Goal: Task Accomplishment & Management: Use online tool/utility

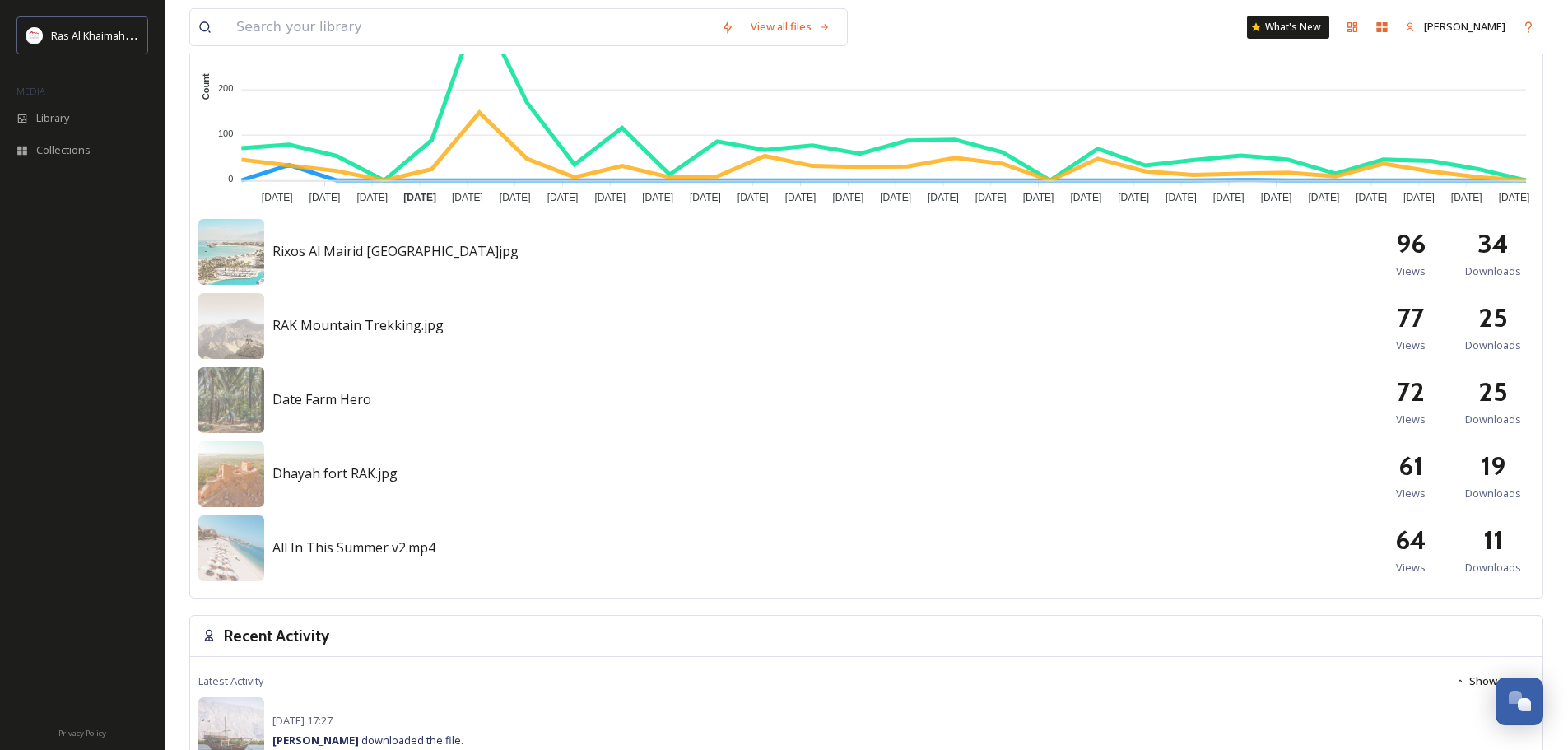
scroll to position [659, 0]
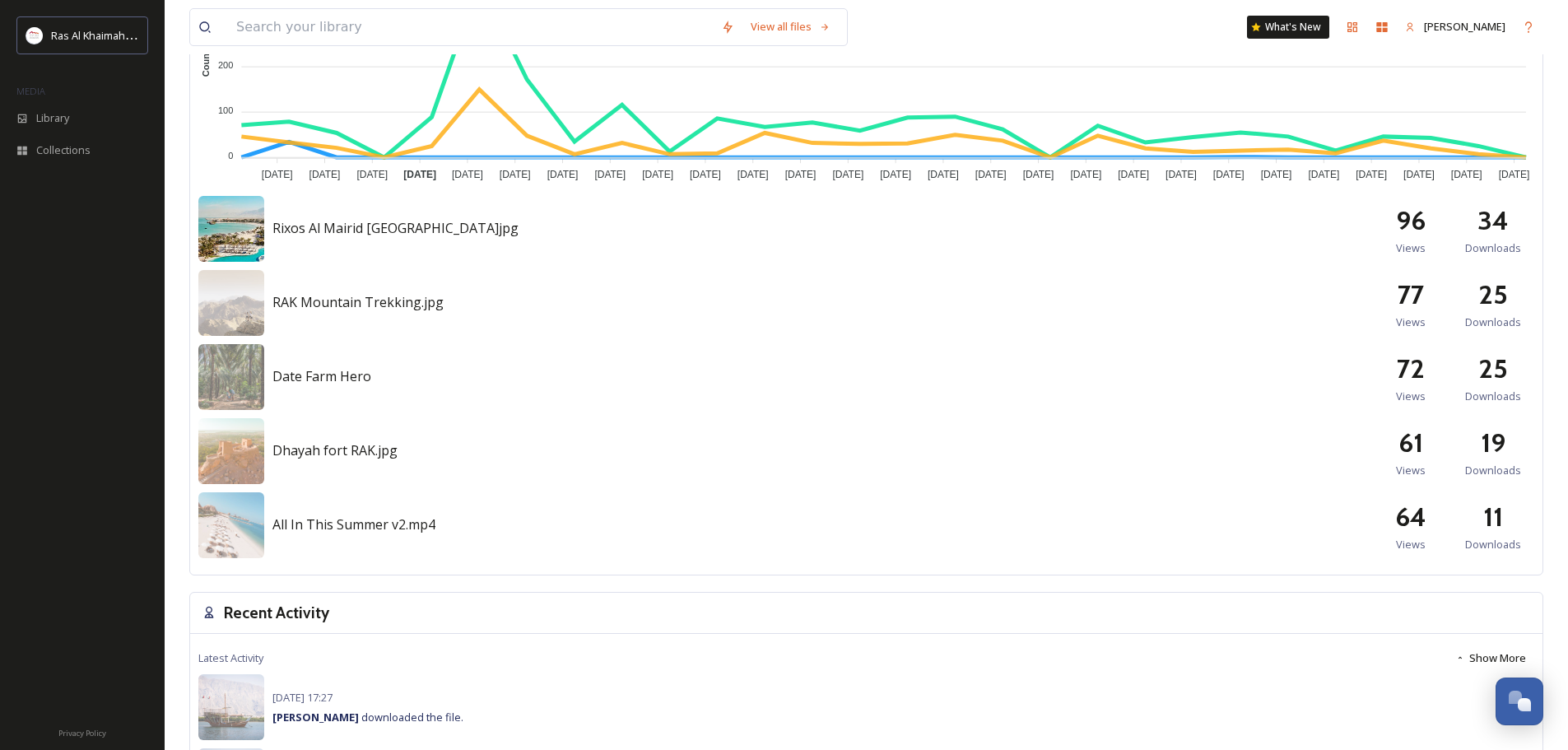
click at [202, 223] on img at bounding box center [231, 228] width 66 height 66
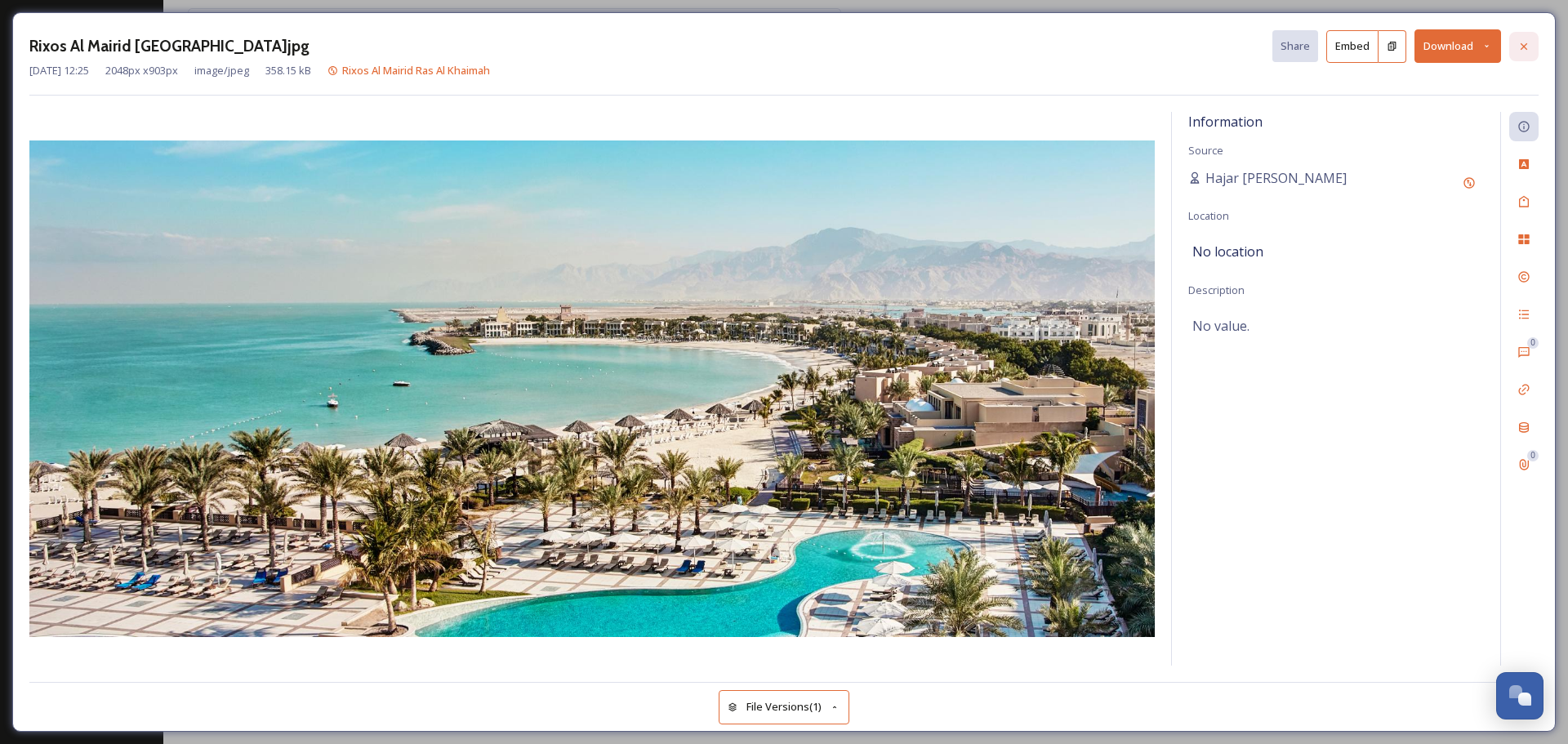
click at [1522, 50] on icon at bounding box center [1523, 47] width 13 height 13
click at [786, 718] on button "File Versions (1)" at bounding box center [783, 706] width 130 height 33
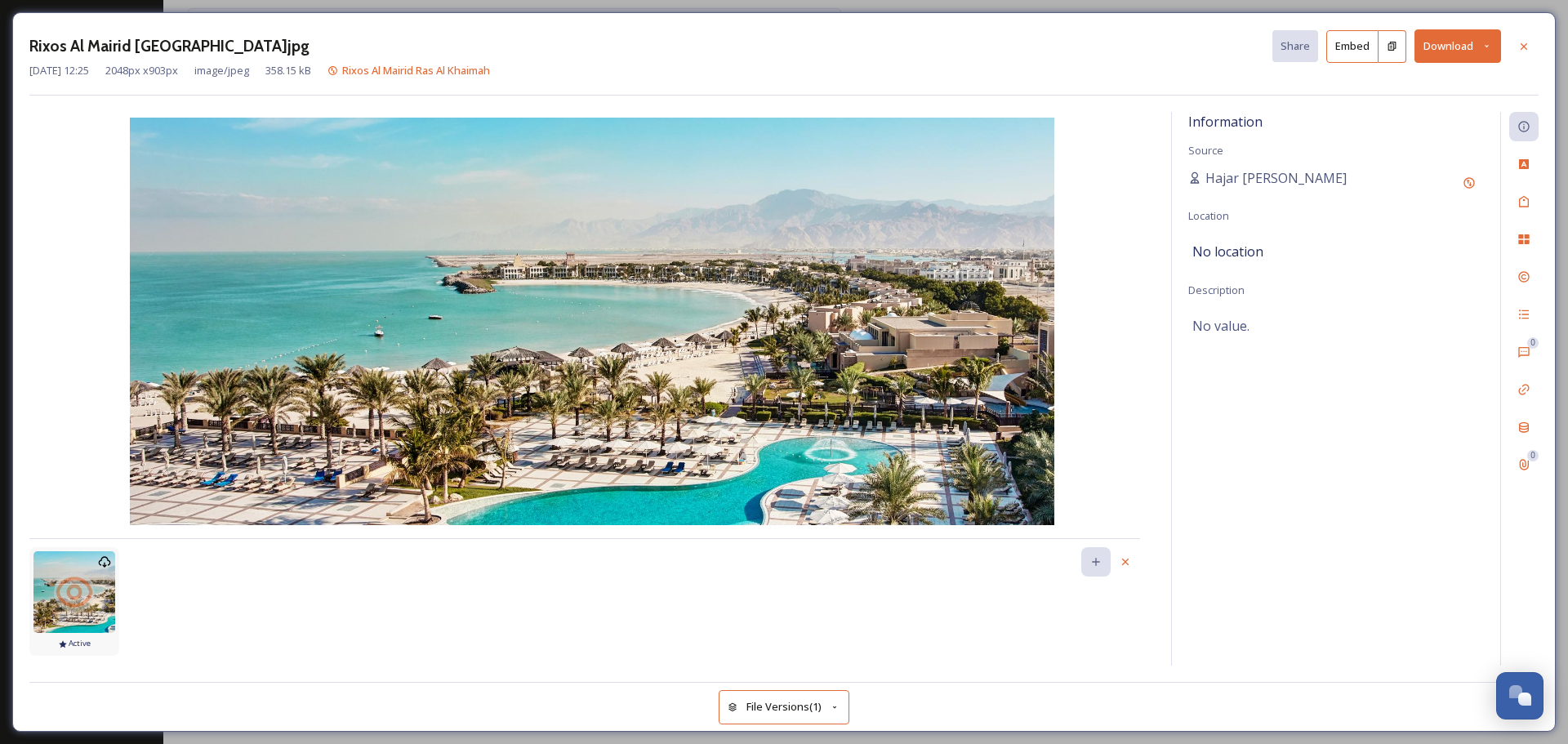
click at [65, 644] on icon at bounding box center [63, 644] width 9 height 8
click at [1122, 559] on icon at bounding box center [1126, 562] width 13 height 13
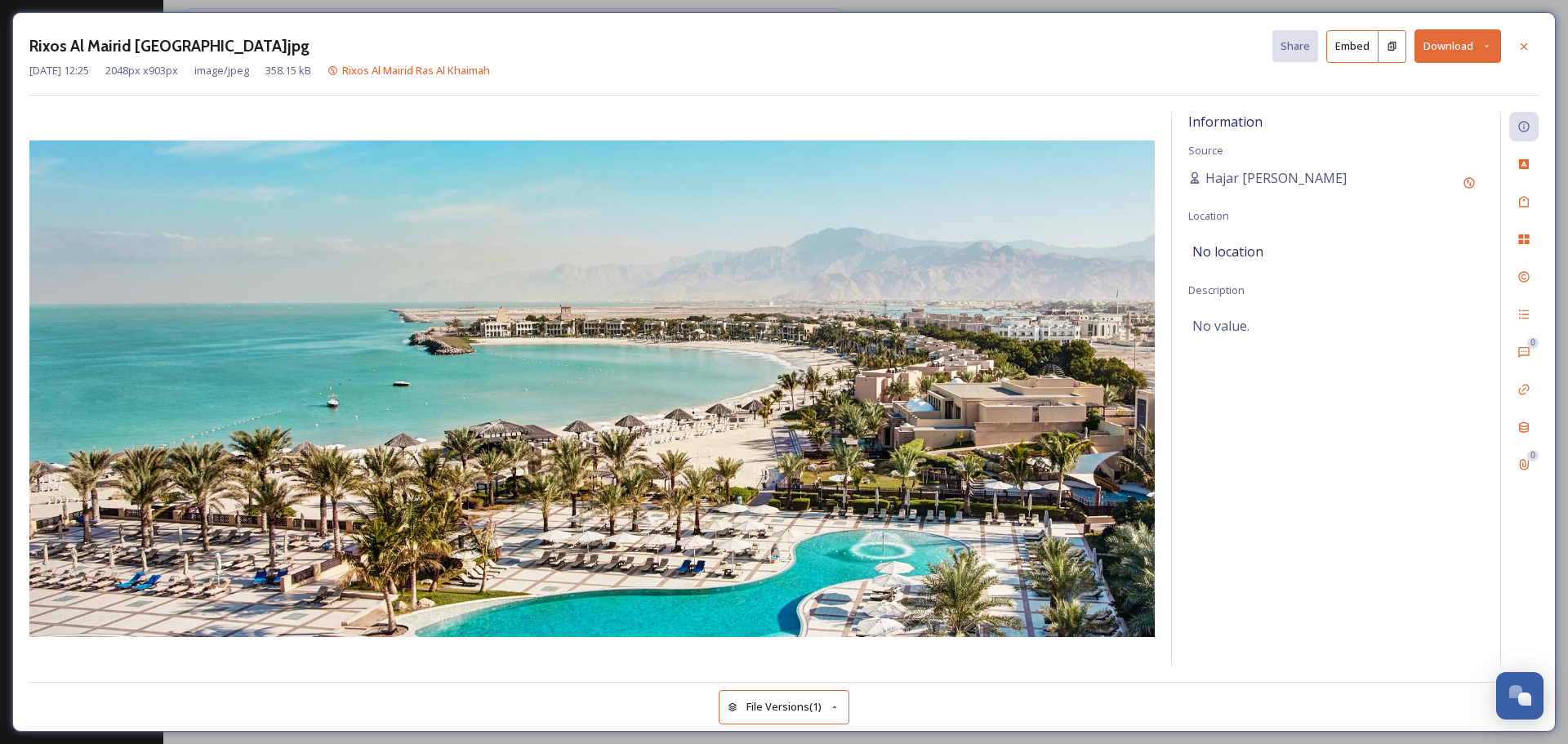
click at [1135, 394] on img at bounding box center [592, 389] width 1126 height 497
click at [1522, 49] on icon at bounding box center [1523, 47] width 13 height 13
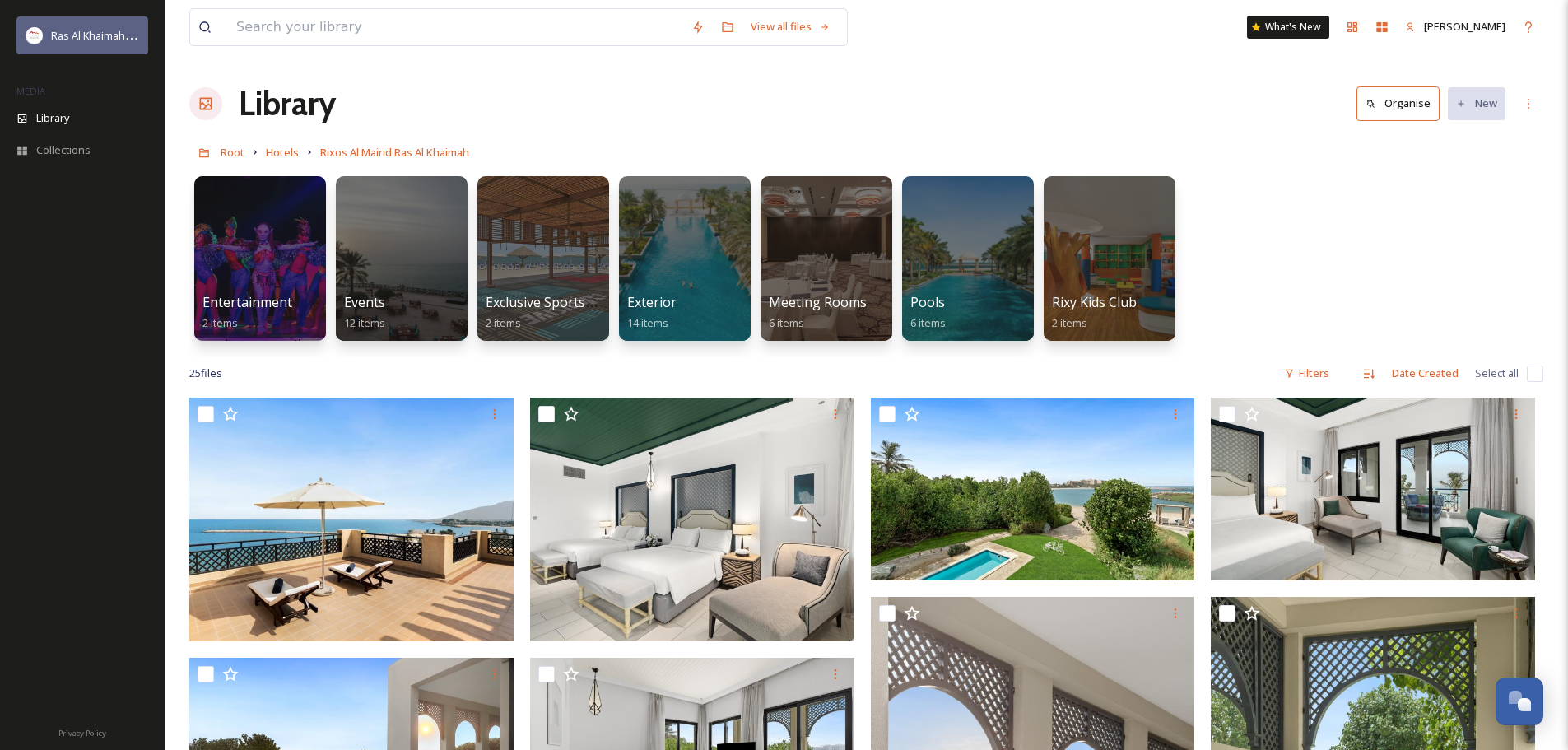
click at [37, 29] on img at bounding box center [34, 35] width 16 height 16
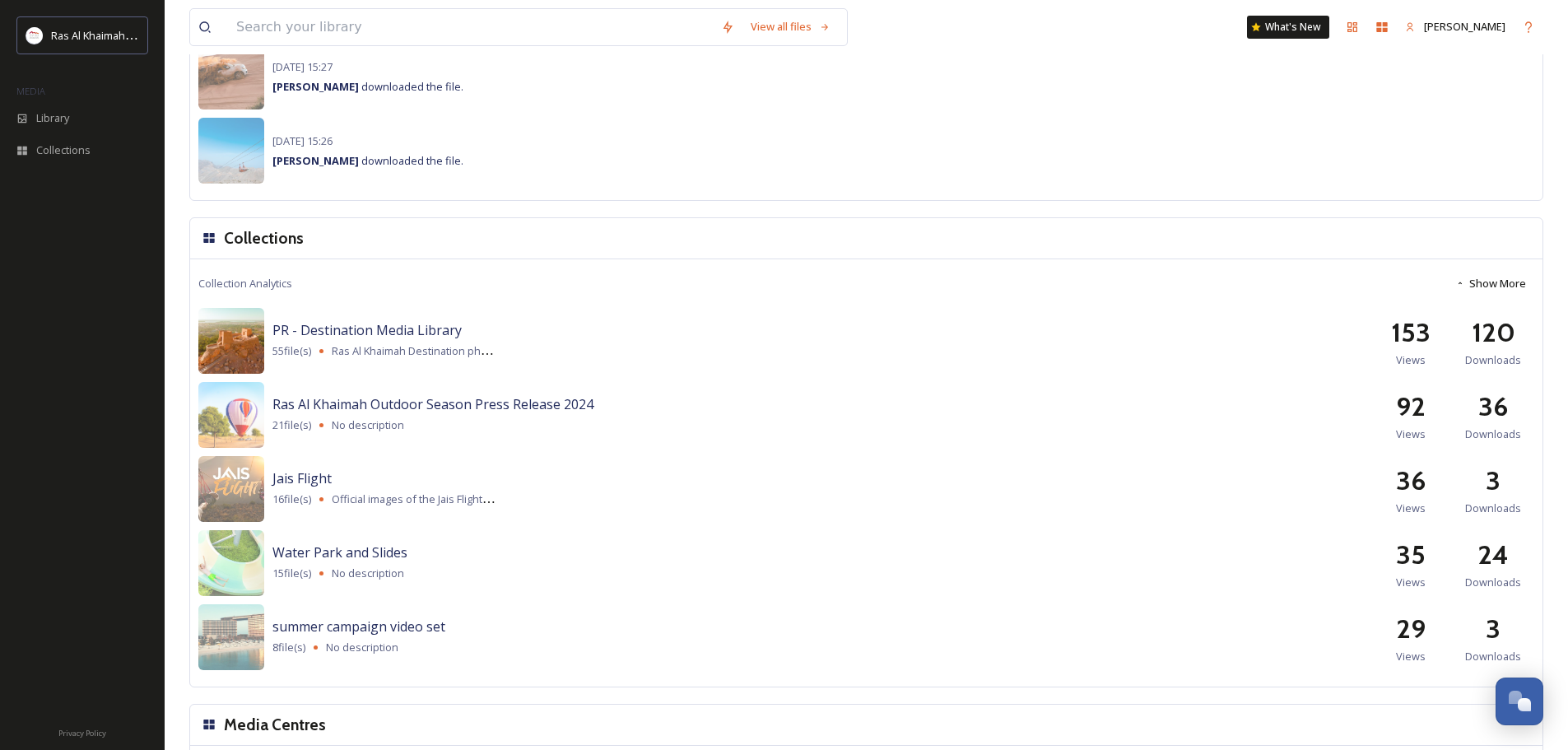
scroll to position [1540, 0]
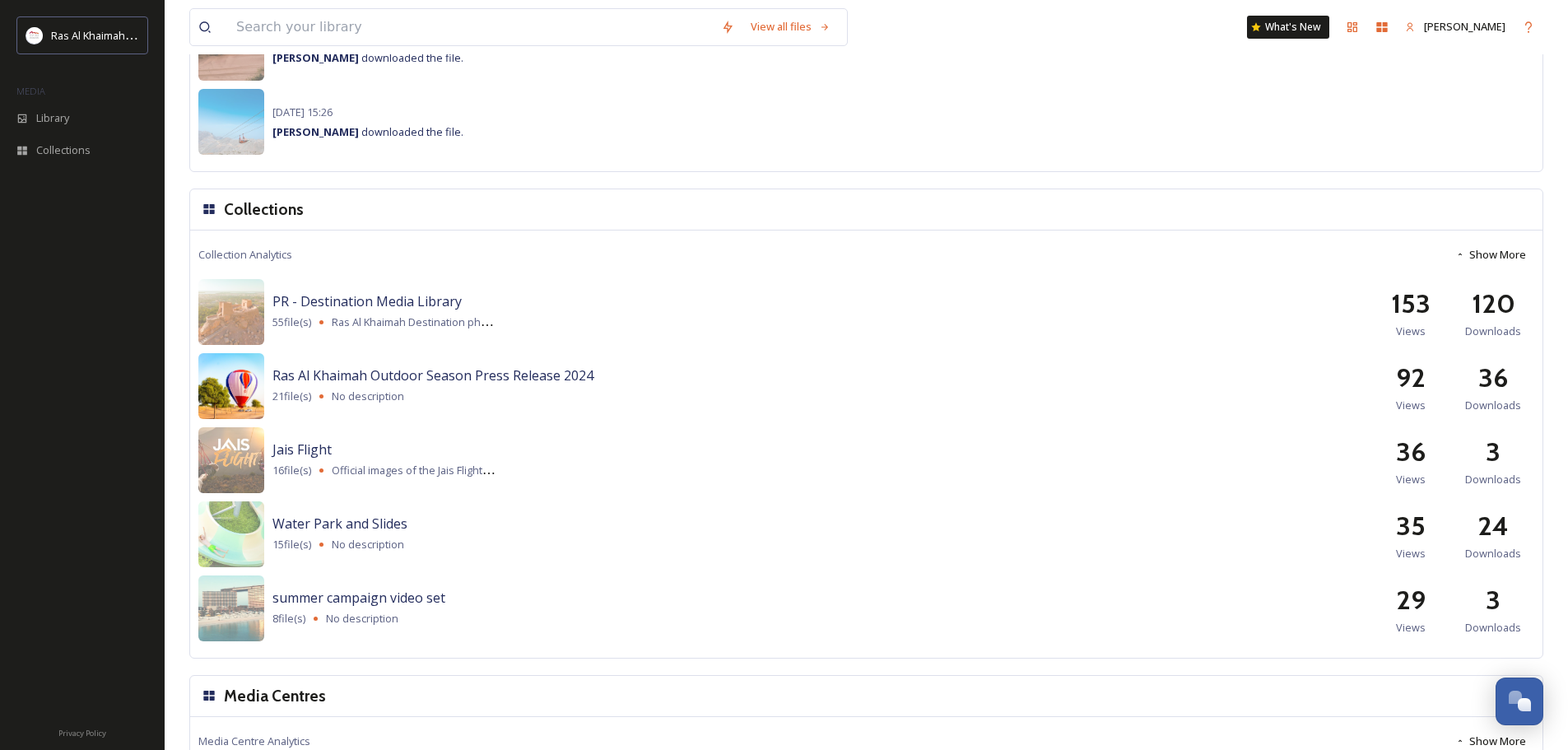
click at [245, 393] on img at bounding box center [231, 386] width 66 height 66
